Goal: Information Seeking & Learning: Check status

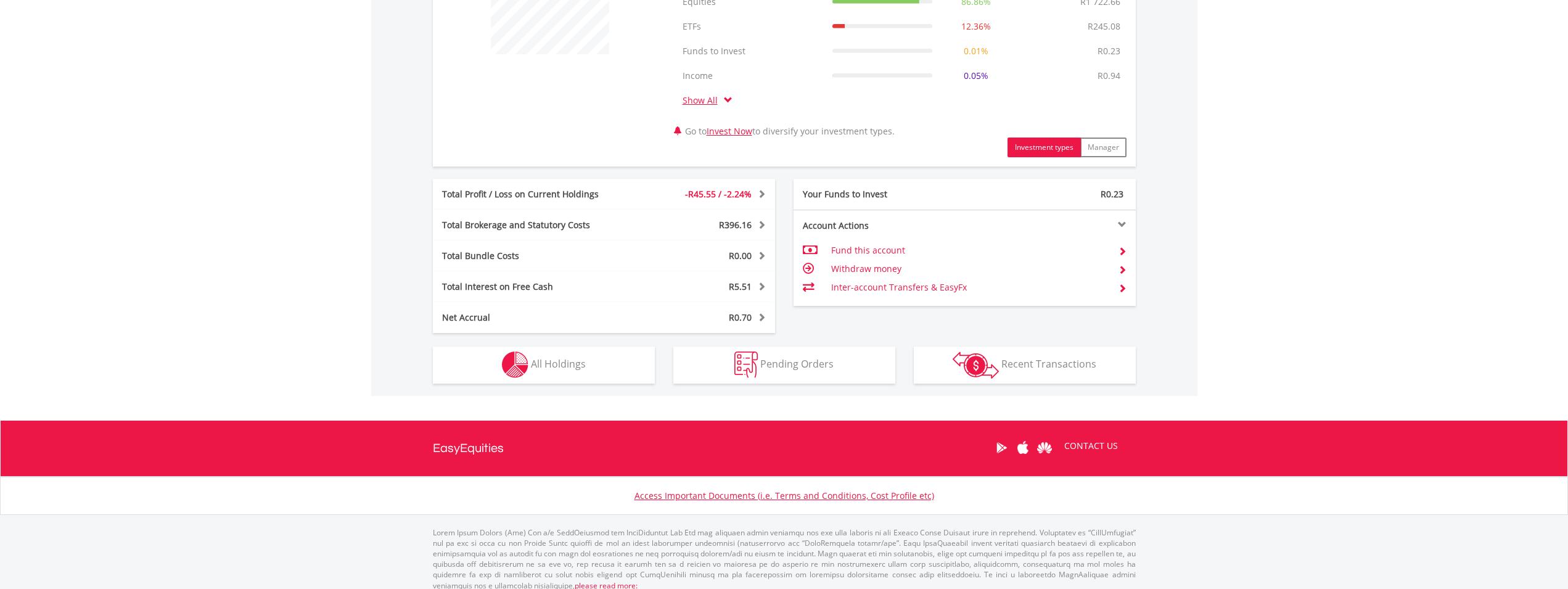
scroll to position [553, 0]
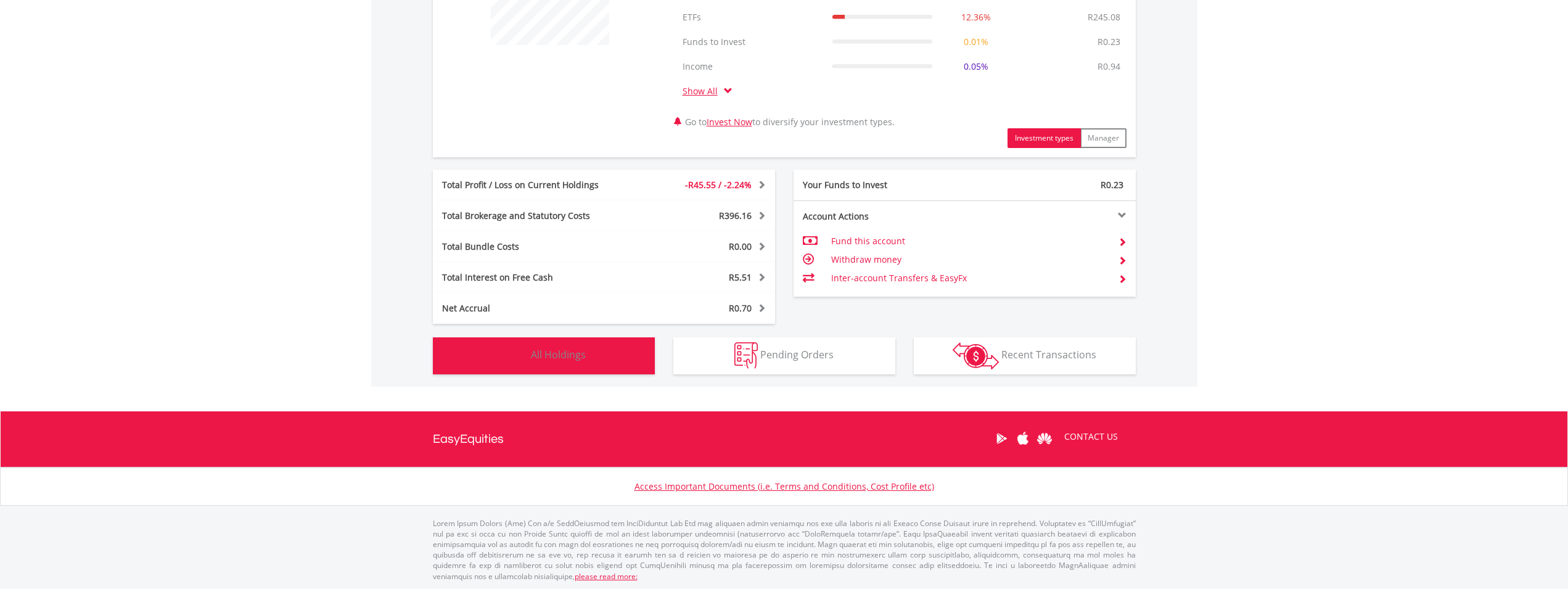
click at [563, 353] on span "All Holdings" at bounding box center [558, 355] width 55 height 14
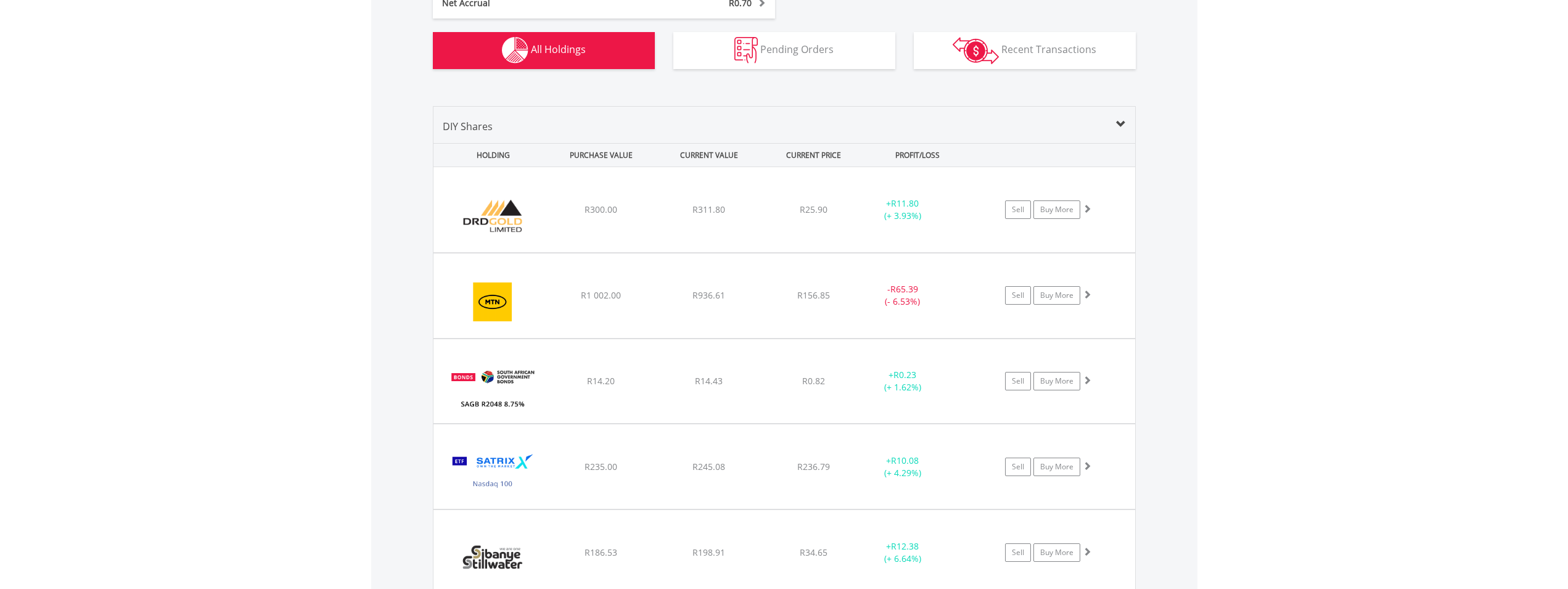
scroll to position [838, 0]
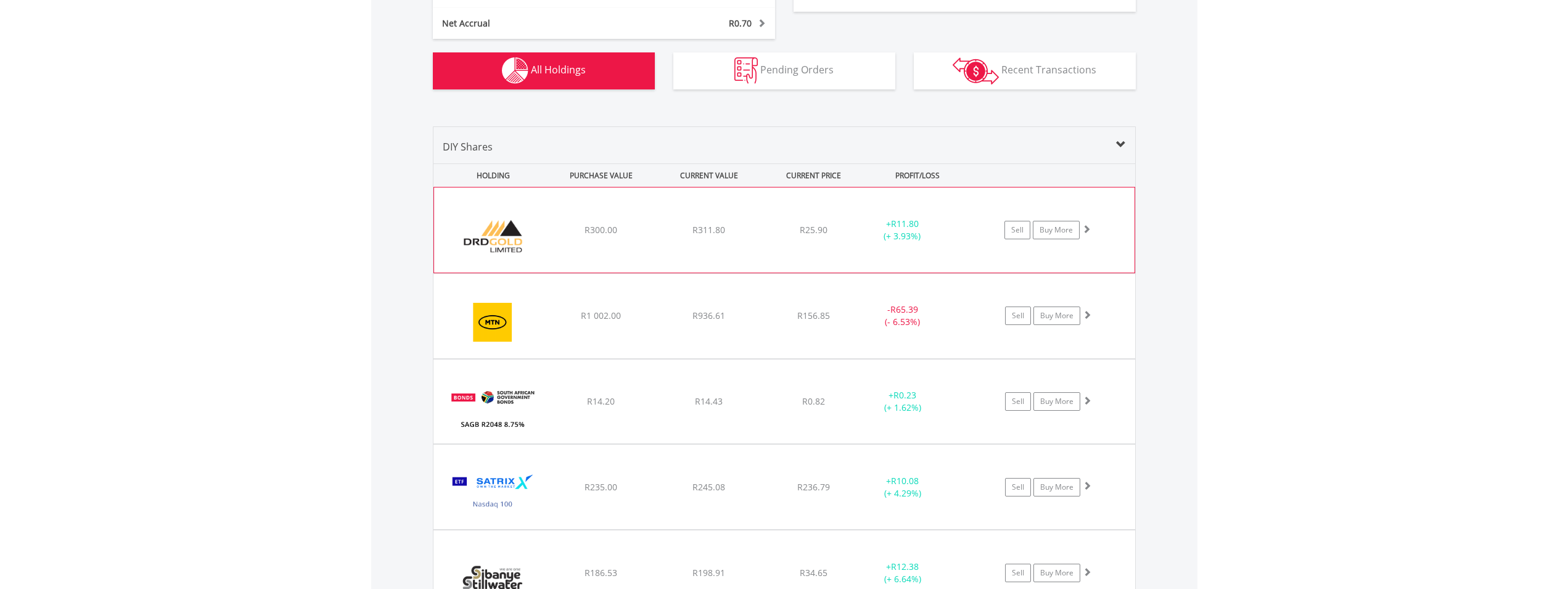
click at [655, 241] on div "﻿ DRD Gold Limited R300.00 R311.80 R25.90 + R11.80 (+ 3.93%) Sell Buy More" at bounding box center [784, 230] width 700 height 85
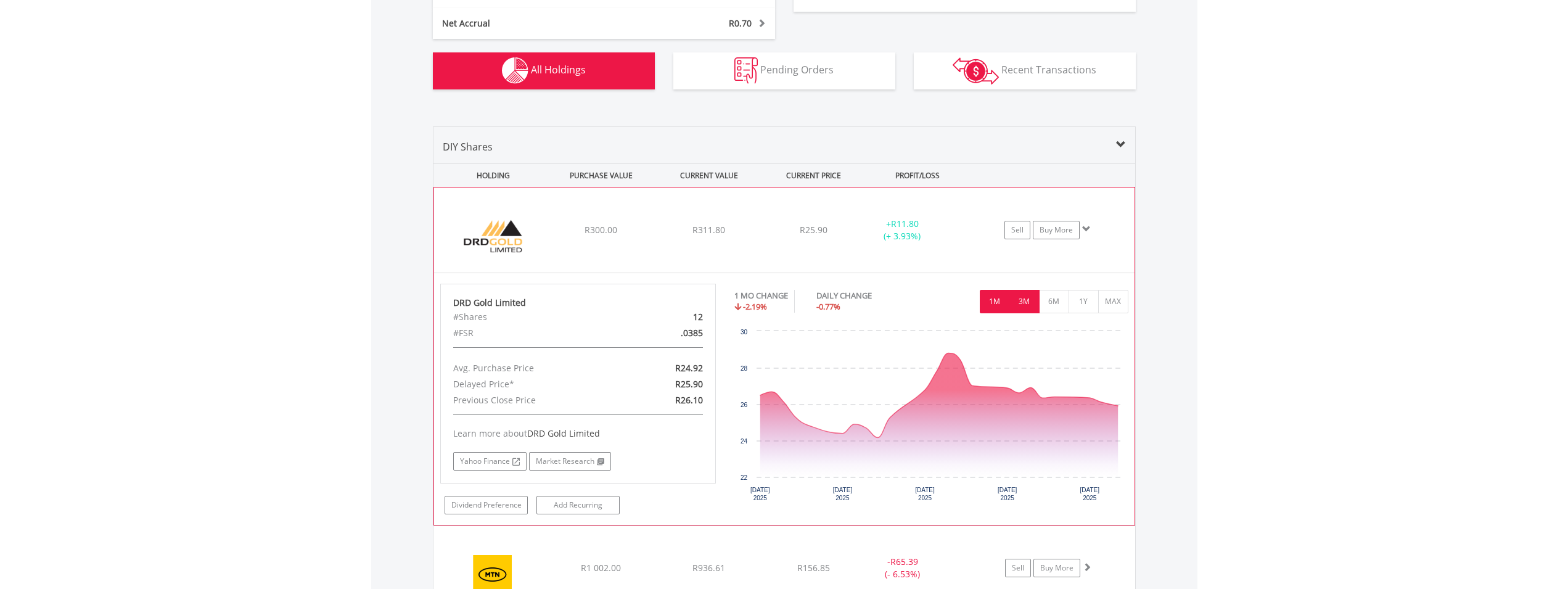
click at [1038, 299] on button "3M" at bounding box center [1024, 301] width 30 height 23
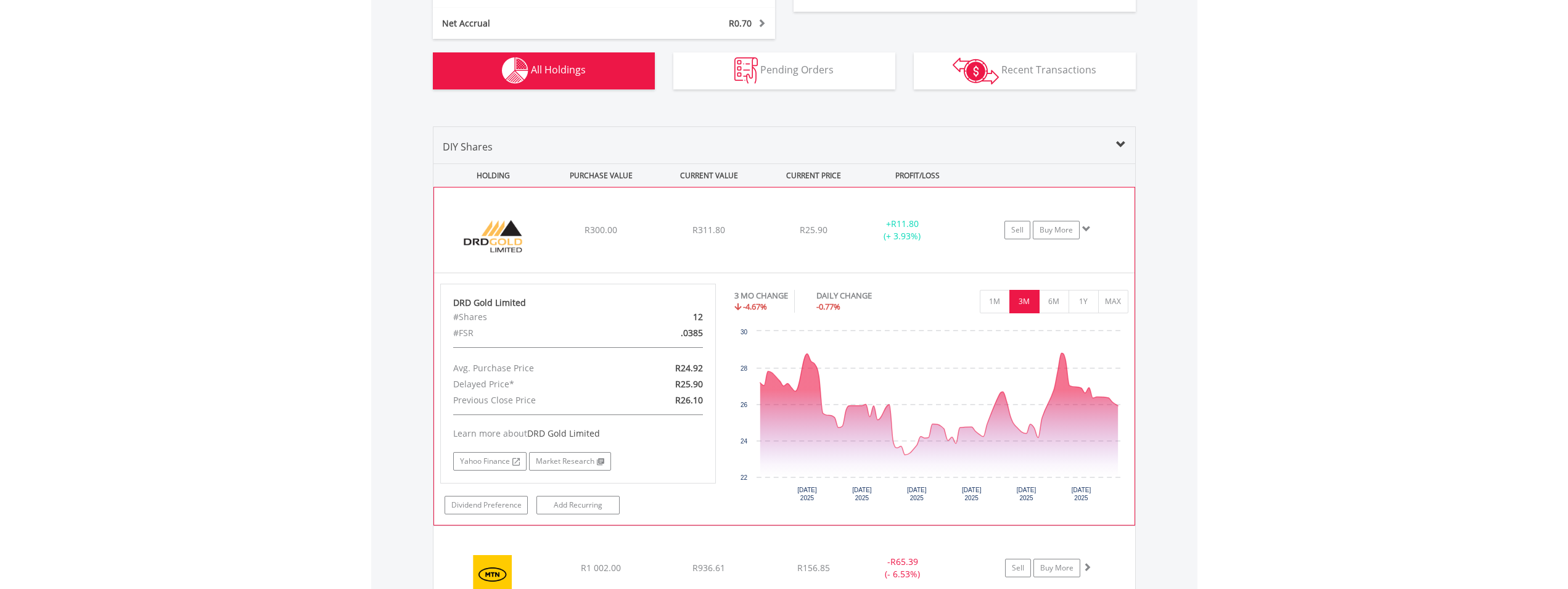
click at [612, 233] on span "R300.00" at bounding box center [601, 229] width 33 height 12
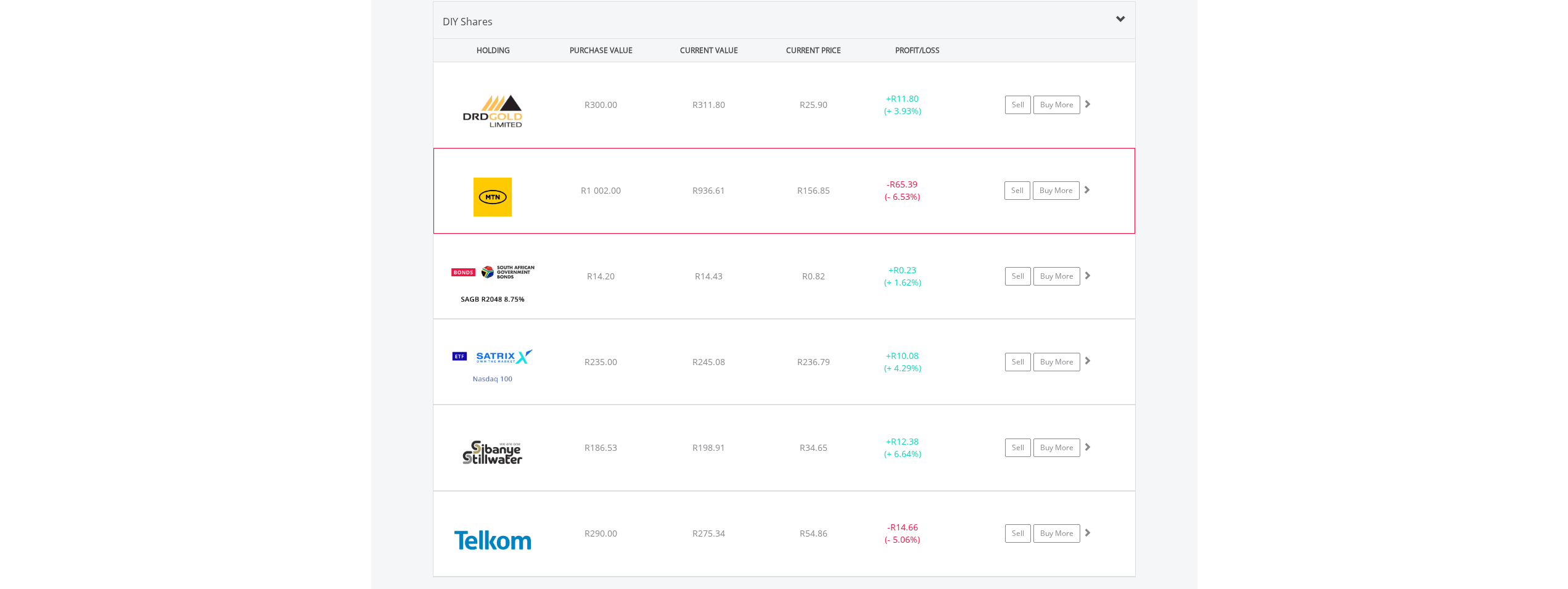
scroll to position [963, 0]
click at [550, 147] on div "﻿ SAGB R2048 8.75% [DATE] R14.20 R14.43 R0.82 + R0.23 (+ 1.62%) Sell Buy More" at bounding box center [784, 104] width 702 height 85
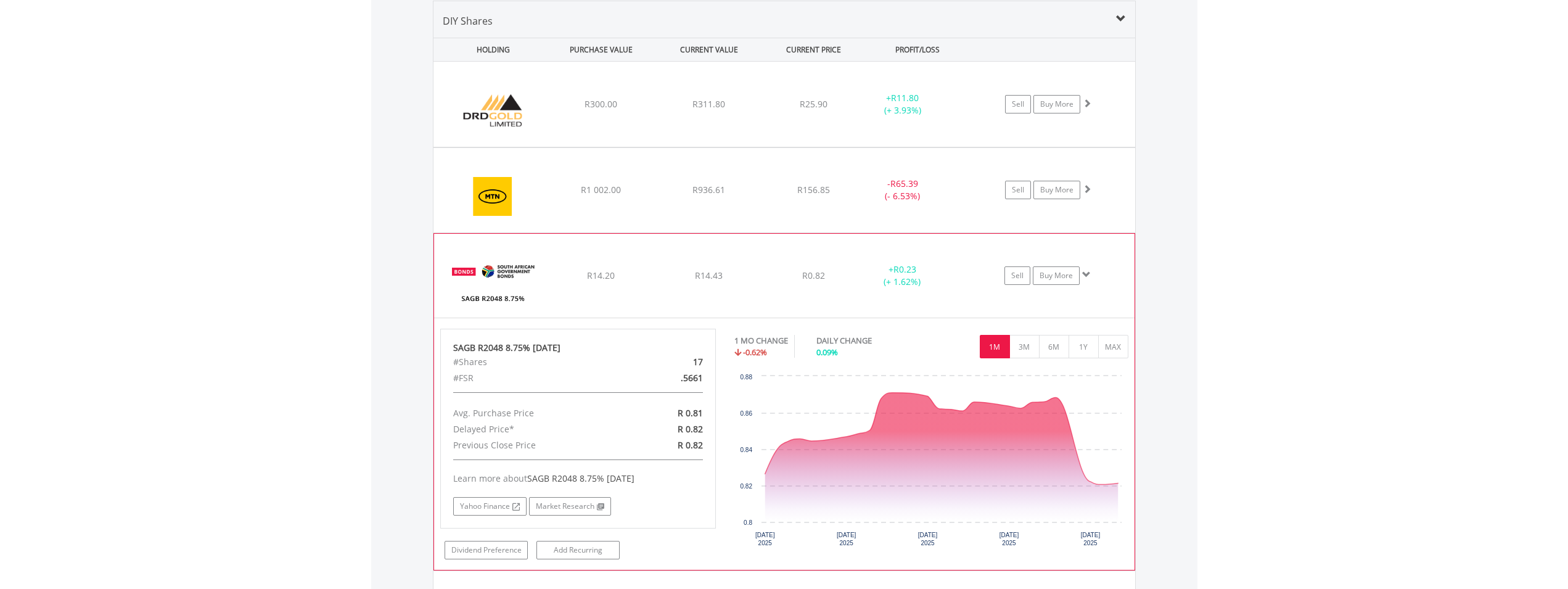
click at [586, 110] on div "R14.20" at bounding box center [601, 104] width 105 height 13
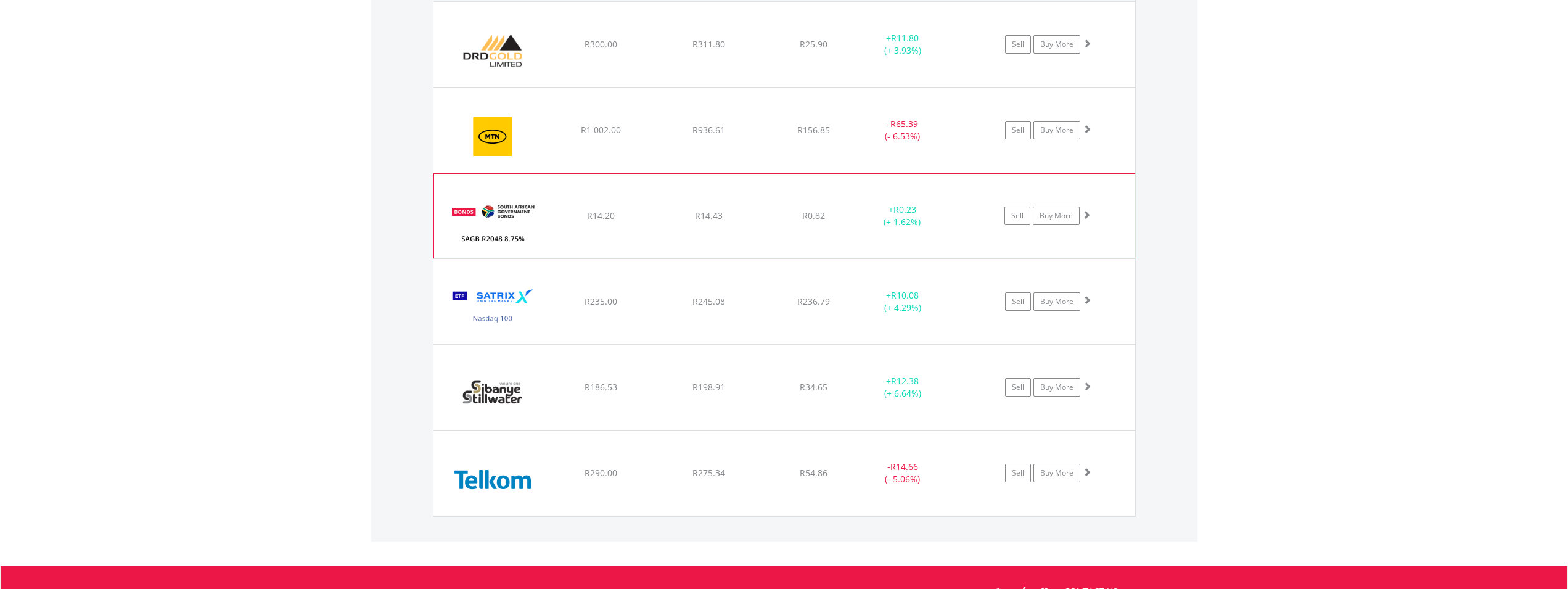
scroll to position [1152, 0]
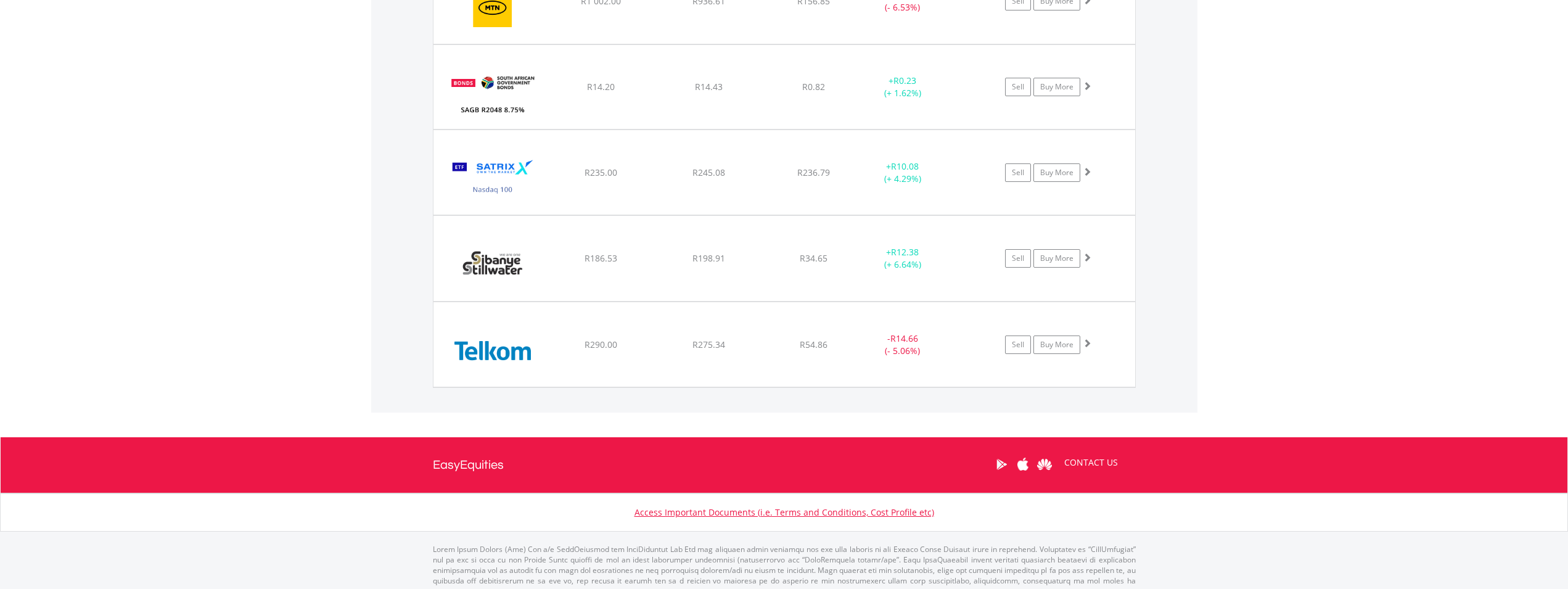
scroll to position [963, 0]
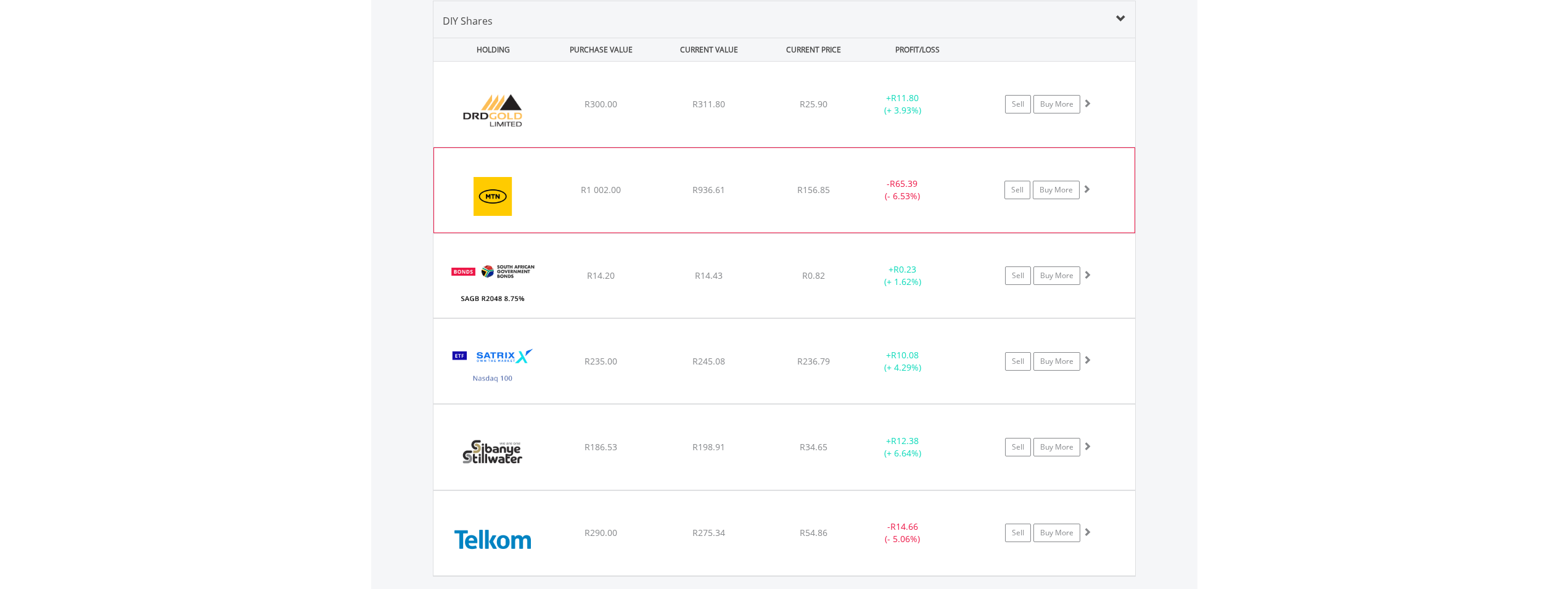
click at [662, 147] on div "﻿ MTN Group Limited R1 002.00 R936.61 R156.85 - R65.39 (- 6.53%) Sell Buy More" at bounding box center [784, 104] width 702 height 85
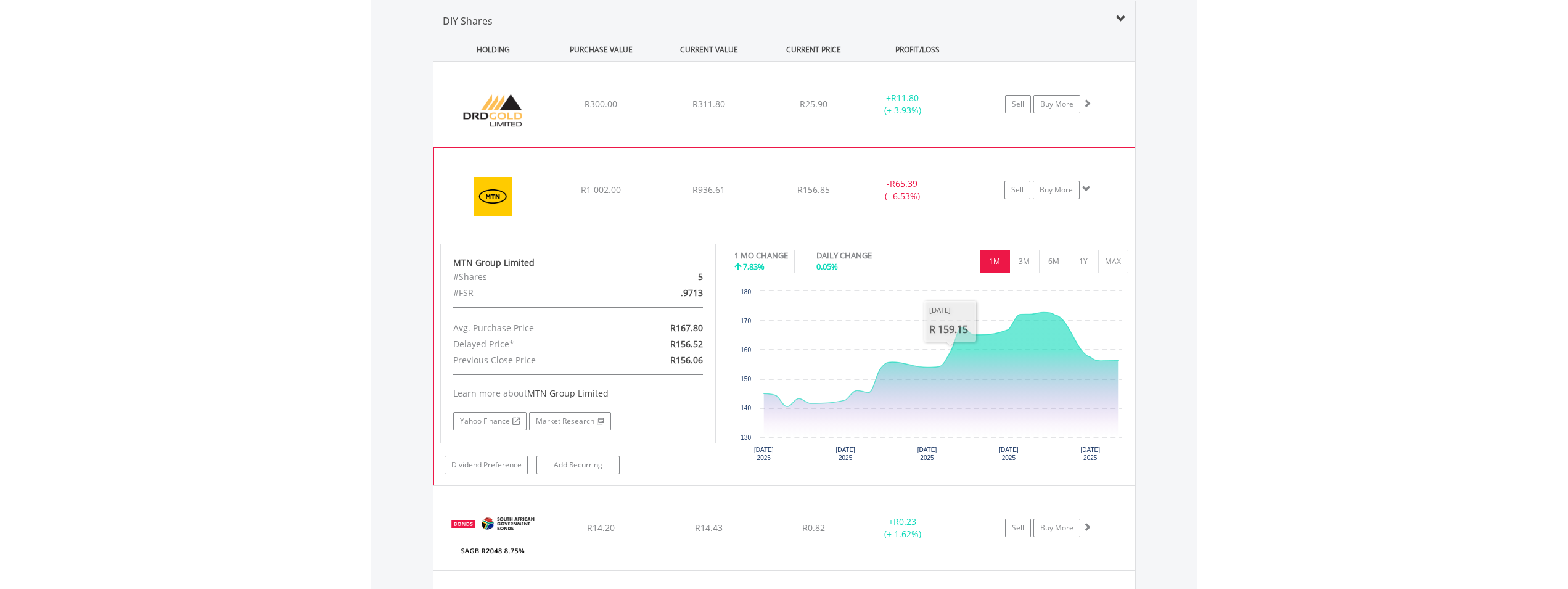
click at [764, 147] on div "﻿ MTN Group Limited R1 002.00 R936.61 R156.85 - R65.39 (- 6.53%) Sell Buy More" at bounding box center [784, 104] width 702 height 85
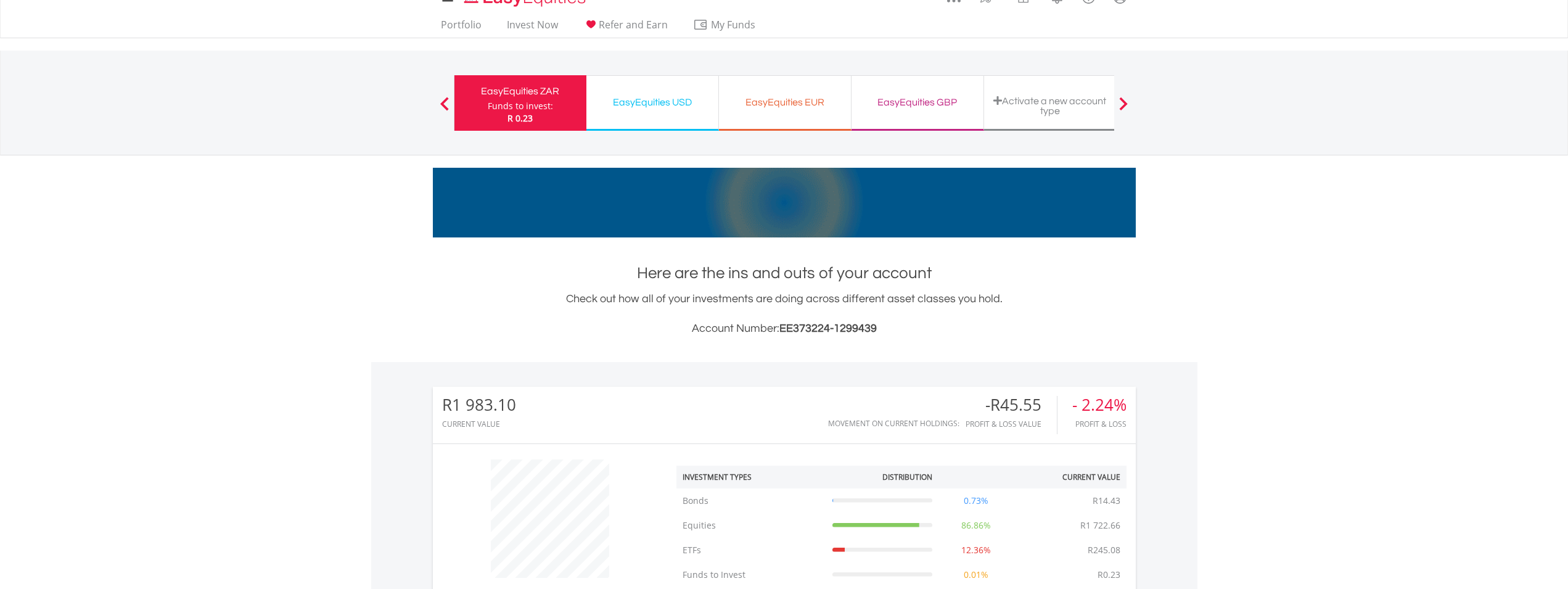
scroll to position [0, 0]
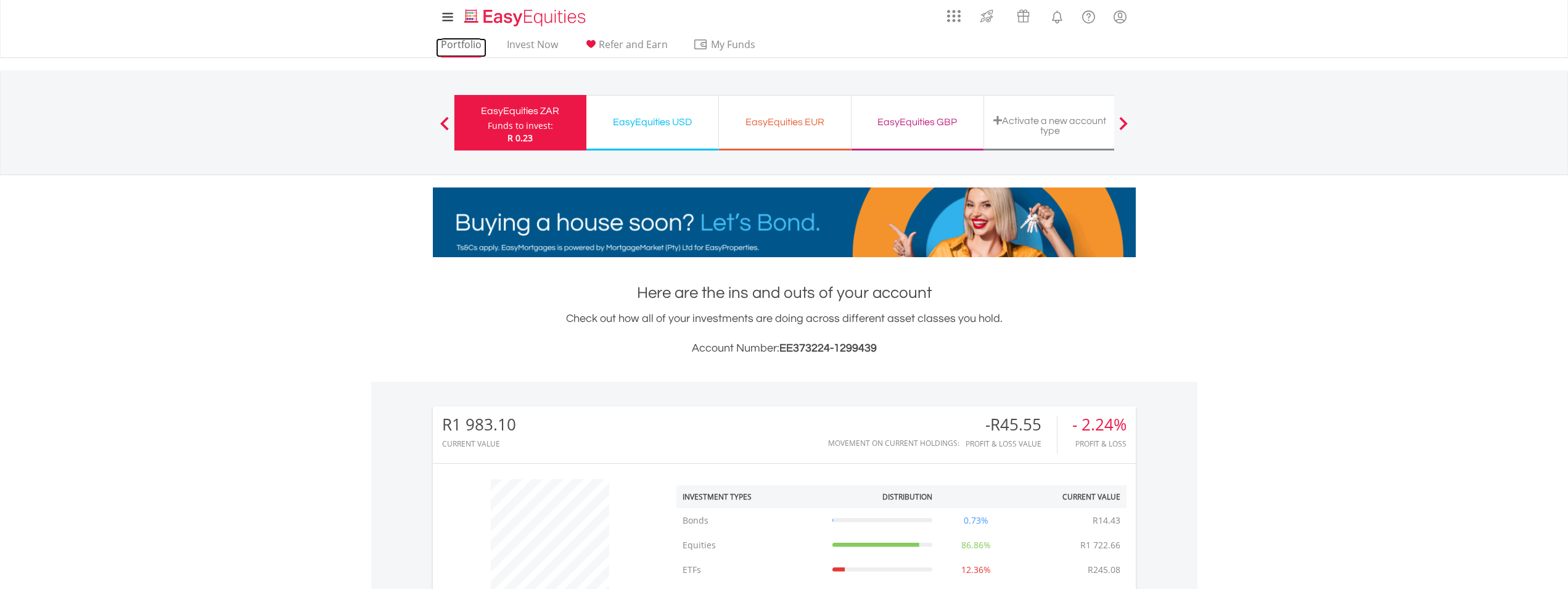
click at [460, 42] on link "Portfolio" at bounding box center [461, 48] width 51 height 19
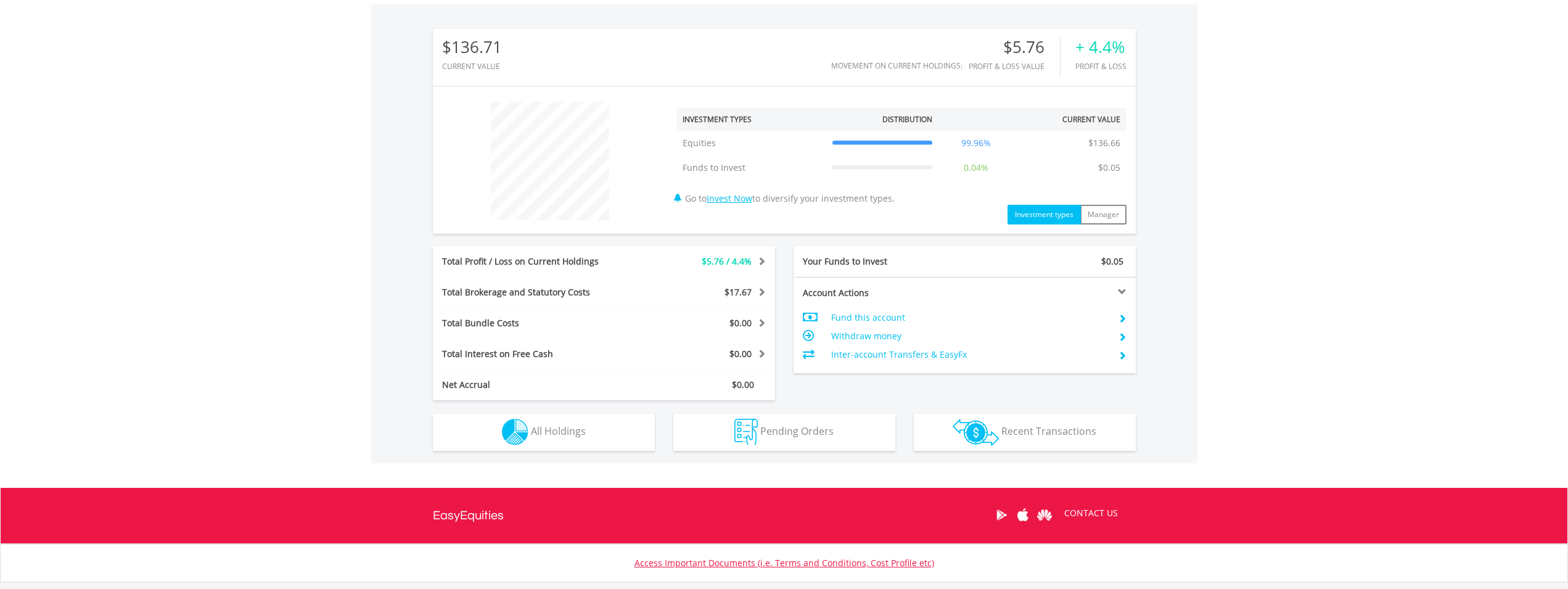
scroll to position [118, 234]
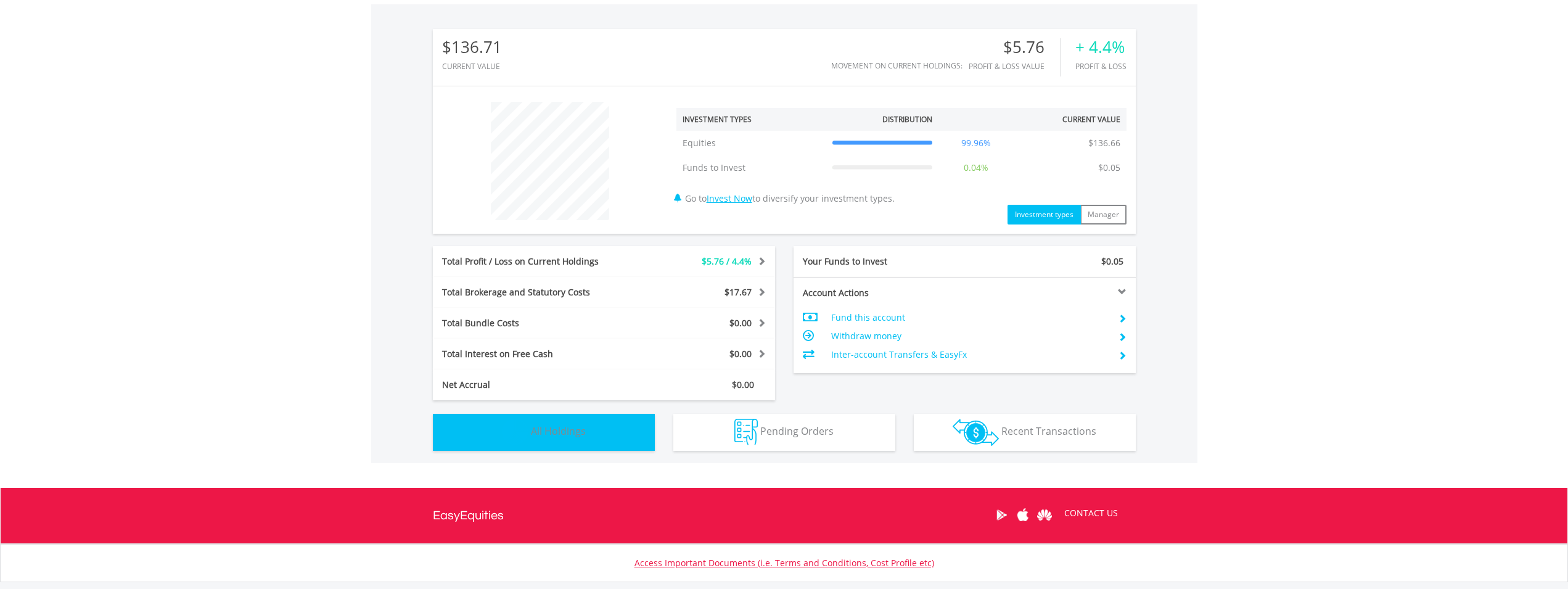
click at [571, 425] on span "All Holdings" at bounding box center [558, 431] width 55 height 14
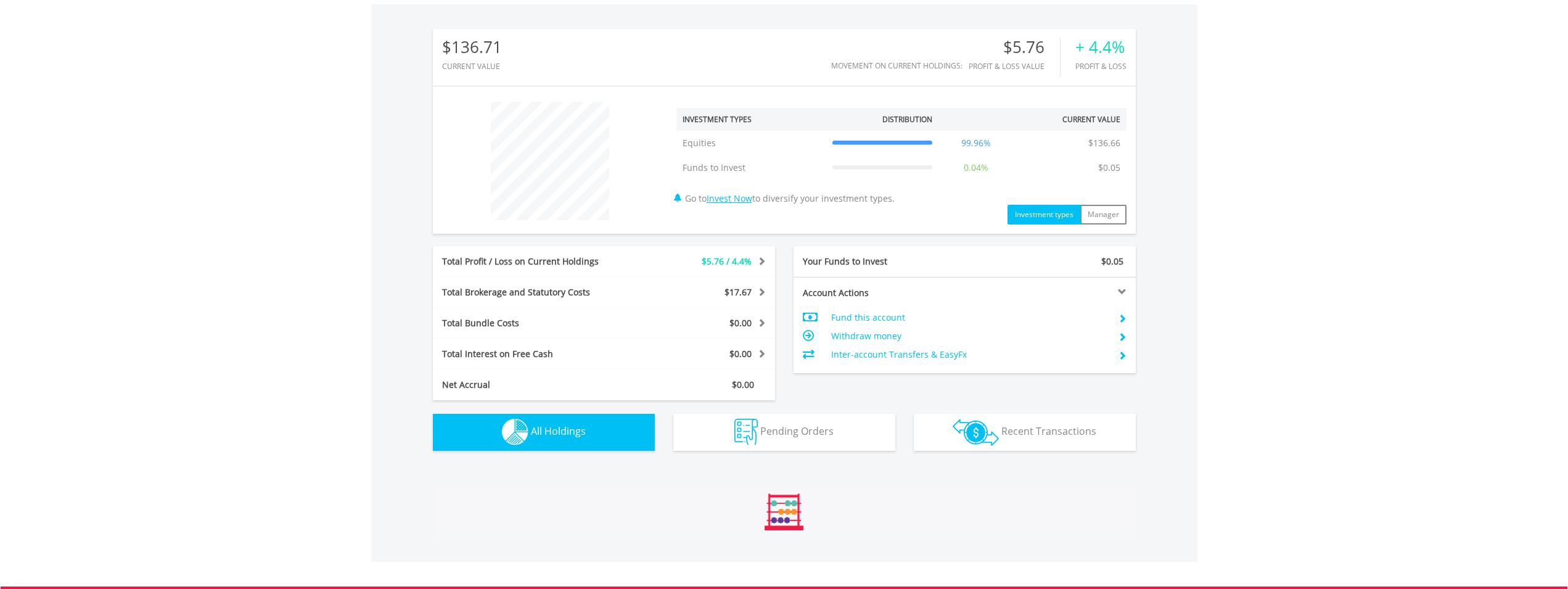
scroll to position [846, 0]
